Goal: Transaction & Acquisition: Book appointment/travel/reservation

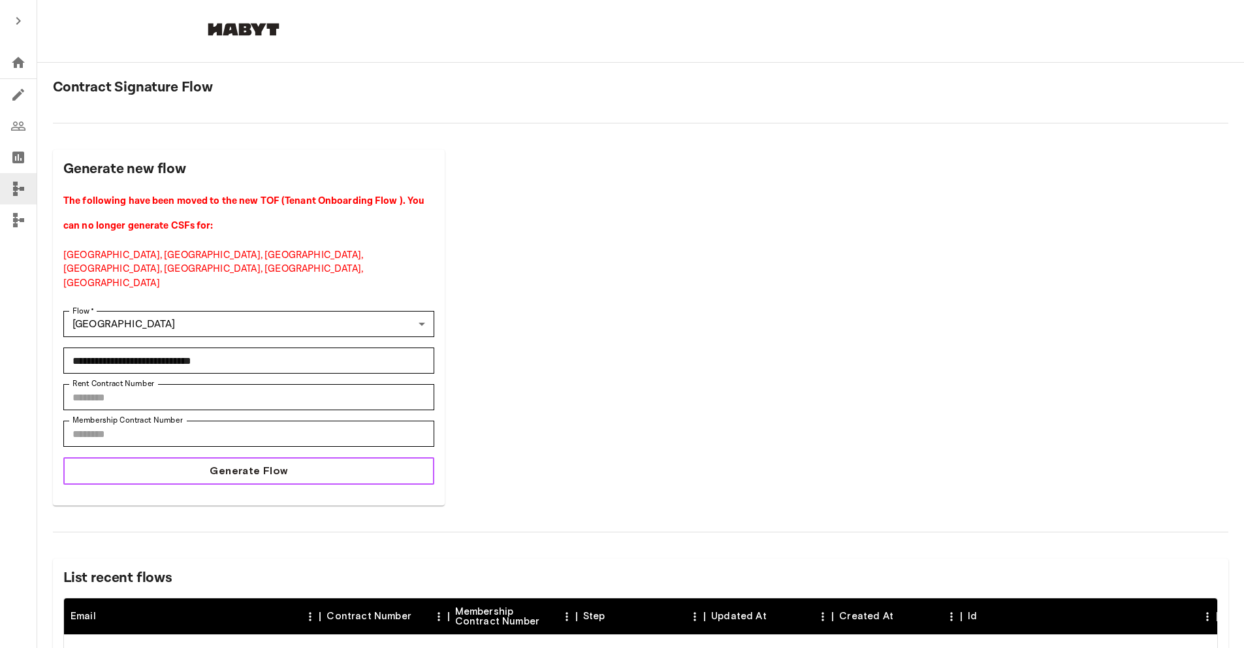
click at [281, 457] on button "Generate Flow" at bounding box center [248, 470] width 371 height 27
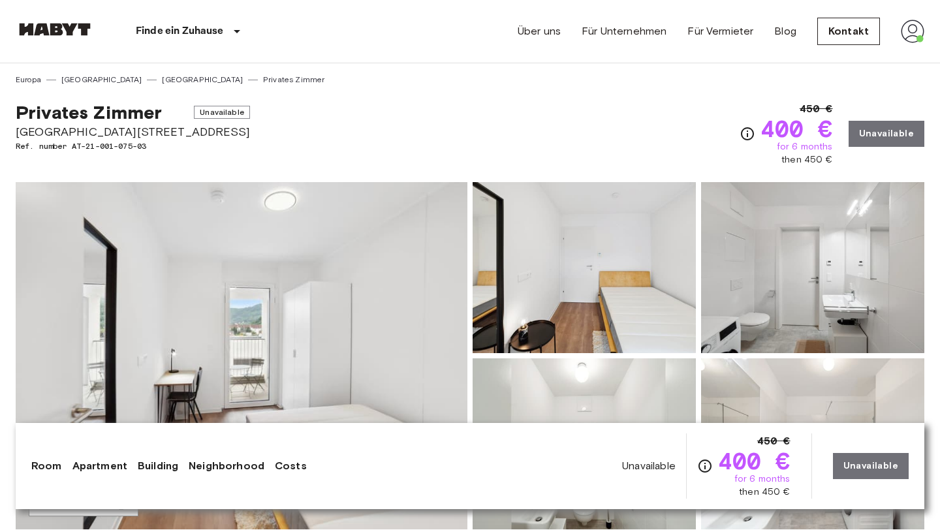
click at [317, 50] on div "Finde ein Zuhause [GEOGRAPHIC_DATA] [GEOGRAPHIC_DATA] [GEOGRAPHIC_DATA] [GEOGRA…" at bounding box center [470, 31] width 909 height 63
